Goal: Task Accomplishment & Management: Use online tool/utility

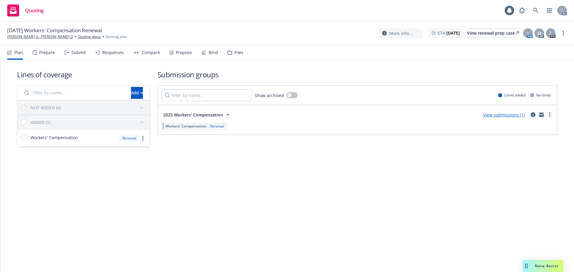
click at [563, 30] on link "more" at bounding box center [562, 33] width 7 height 7
drag, startPoint x: 539, startPoint y: 46, endPoint x: 454, endPoint y: 25, distance: 87.6
click at [539, 46] on link "Copy logging email" at bounding box center [533, 45] width 67 height 12
